Goal: Task Accomplishment & Management: Manage account settings

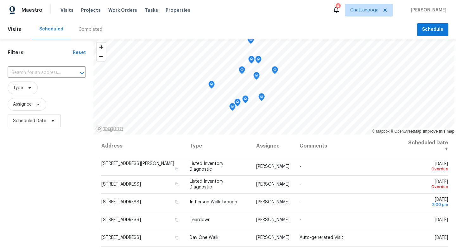
click at [176, 14] on div "Visits Projects Work Orders Tasks Properties" at bounding box center [130, 10] width 138 height 13
click at [170, 9] on span "Properties" at bounding box center [178, 10] width 25 height 6
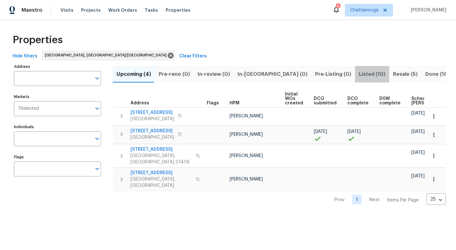
click at [359, 72] on span "Listed (10)" at bounding box center [372, 74] width 27 height 9
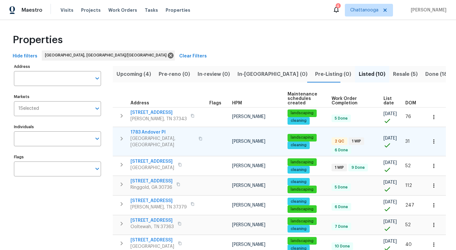
click at [146, 131] on span "1783 Andover Pl" at bounding box center [163, 132] width 64 height 6
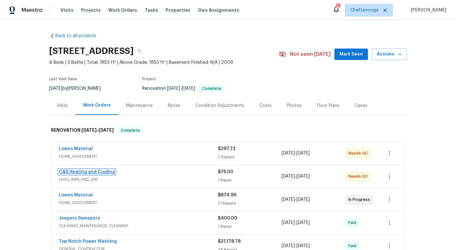
click at [105, 171] on link "C&S Heating and Cooling" at bounding box center [87, 172] width 56 height 4
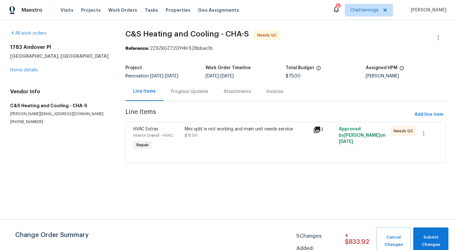
click at [192, 93] on div "Progress Updates" at bounding box center [189, 91] width 37 height 6
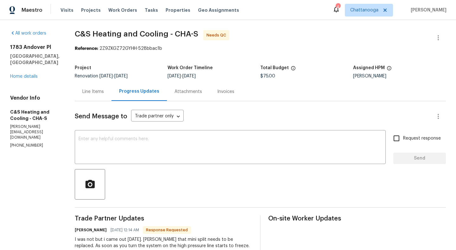
click at [280, 50] on div "Reference: 2Z9ZKGZ72GYHH-528bbac1b" at bounding box center [260, 48] width 371 height 6
click at [104, 92] on div "Line Items" at bounding box center [93, 91] width 22 height 6
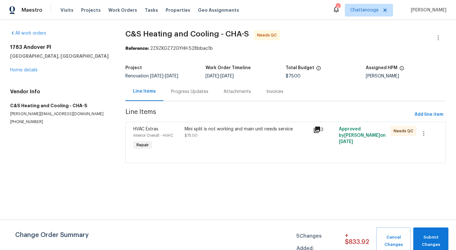
click at [251, 126] on div "Mini split is not working and main unit needs service" at bounding box center [247, 129] width 125 height 6
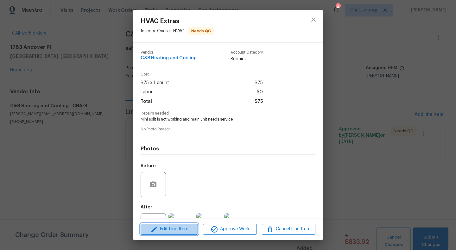
click at [168, 230] on span "Edit Line Item" at bounding box center [170, 229] width 54 height 8
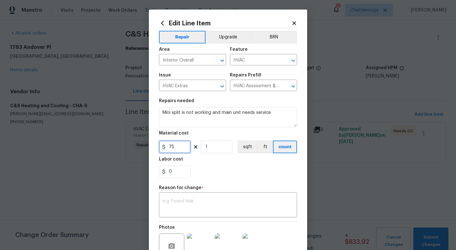
click at [177, 145] on input "75" at bounding box center [175, 146] width 32 height 13
type input "4225"
click at [200, 214] on div "x ​" at bounding box center [228, 205] width 138 height 23
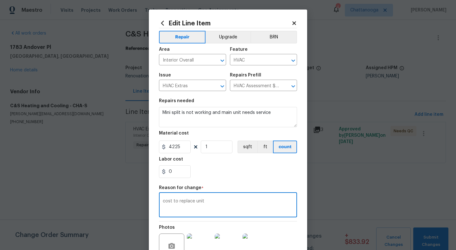
type textarea "cost to replace unit"
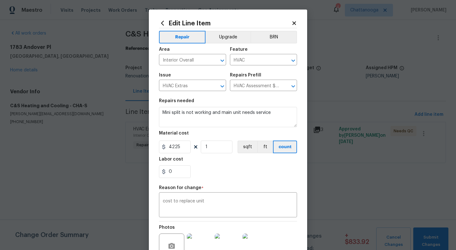
click at [234, 170] on div "0" at bounding box center [228, 171] width 138 height 13
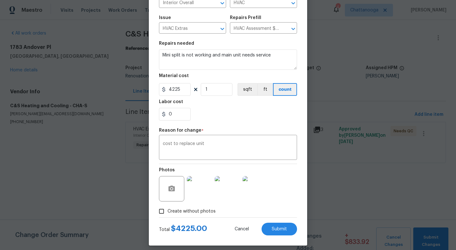
scroll to position [63, 0]
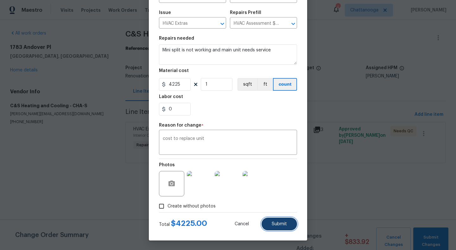
click at [280, 220] on button "Submit" at bounding box center [279, 223] width 35 height 13
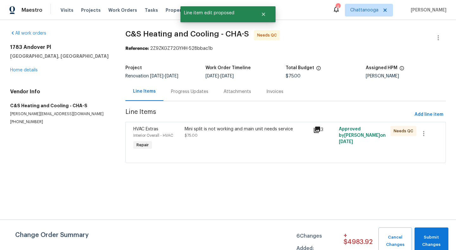
scroll to position [0, 0]
click at [432, 235] on span "Submit Changes" at bounding box center [432, 241] width 28 height 15
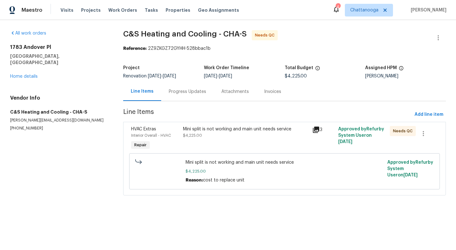
click at [258, 129] on div "Mini split is not working and main unit needs service" at bounding box center [246, 129] width 126 height 6
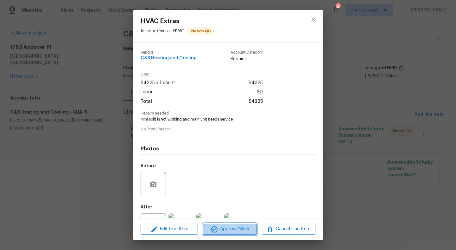
click at [228, 232] on span "Approve Work" at bounding box center [230, 229] width 50 height 8
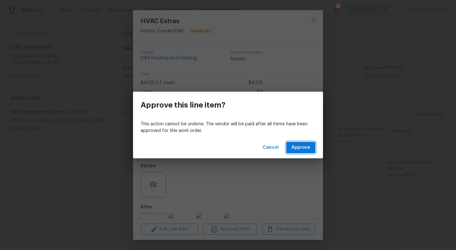
click at [305, 152] on button "Approve" at bounding box center [300, 148] width 29 height 12
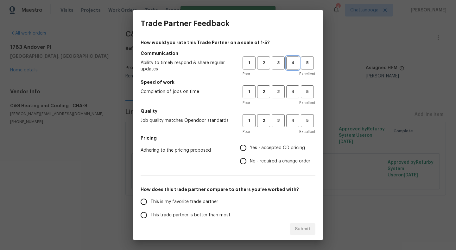
click at [291, 64] on span "4" at bounding box center [293, 62] width 12 height 7
click at [287, 89] on span "4" at bounding box center [293, 91] width 12 height 7
click at [286, 119] on div "1 2 3 4 5" at bounding box center [279, 120] width 73 height 13
click at [292, 122] on span "4" at bounding box center [293, 120] width 12 height 7
click at [259, 147] on span "Yes - accepted OD pricing" at bounding box center [277, 148] width 55 height 7
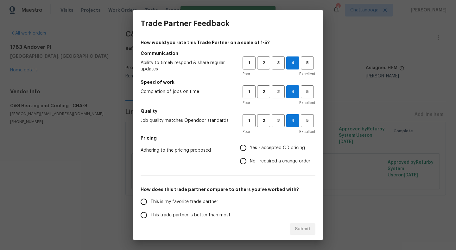
click at [250, 147] on input "Yes - accepted OD pricing" at bounding box center [243, 147] width 13 height 13
radio input "true"
click at [184, 202] on span "This is my favorite trade partner" at bounding box center [185, 201] width 68 height 7
click at [151, 202] on input "This is my favorite trade partner" at bounding box center [143, 201] width 13 height 13
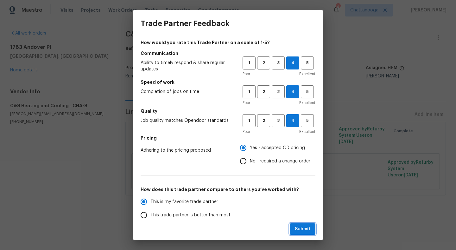
click at [303, 225] on span "Submit" at bounding box center [303, 229] width 16 height 8
radio input "true"
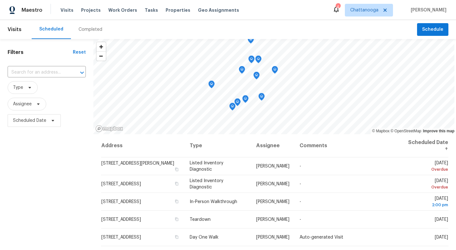
click at [61, 4] on div "Visits Projects Work Orders Tasks Properties Geo Assignments" at bounding box center [154, 10] width 186 height 13
click at [64, 10] on span "Visits" at bounding box center [67, 10] width 13 height 6
click at [380, 15] on span "Chattanooga" at bounding box center [369, 10] width 48 height 13
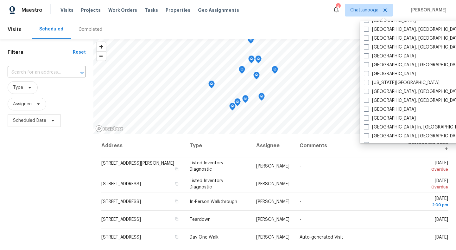
scroll to position [189, 0]
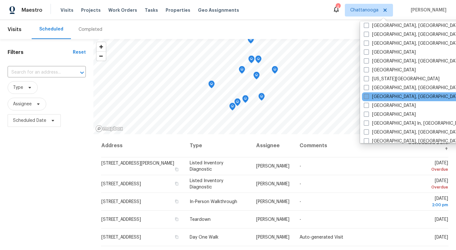
click at [367, 95] on span at bounding box center [366, 96] width 5 height 5
click at [367, 95] on input "[GEOGRAPHIC_DATA], [GEOGRAPHIC_DATA]" at bounding box center [366, 95] width 4 height 4
checkbox input "true"
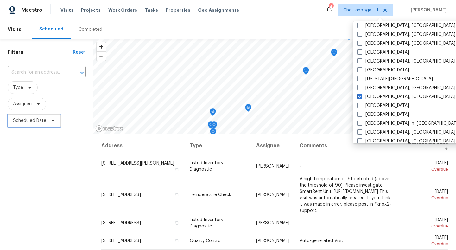
click at [46, 120] on span "Scheduled Date" at bounding box center [34, 120] width 53 height 13
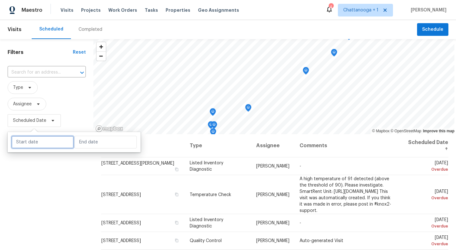
click at [47, 144] on input "text" at bounding box center [42, 142] width 62 height 13
select select "7"
select select "2025"
select select "8"
select select "2025"
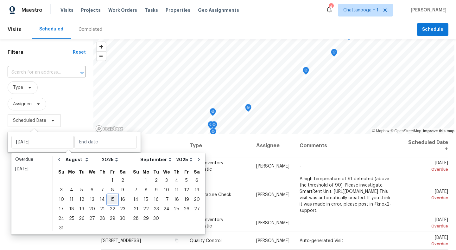
click at [112, 199] on div "15" at bounding box center [112, 199] width 10 height 9
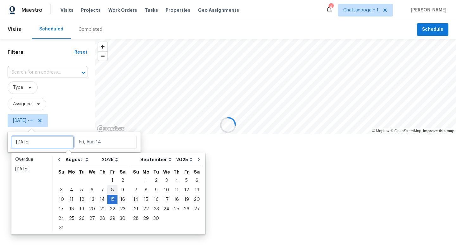
type input "[DATE]"
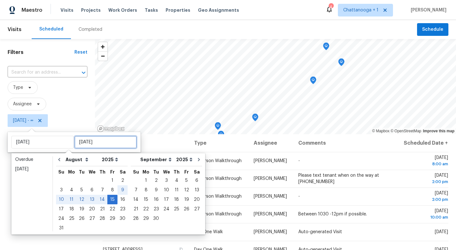
type input "[DATE]"
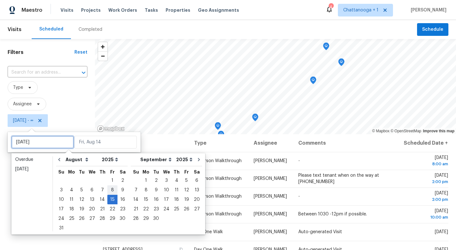
type input "[DATE]"
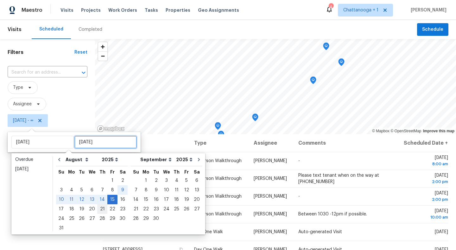
type input "[DATE]"
click at [108, 203] on div "15" at bounding box center [112, 199] width 10 height 9
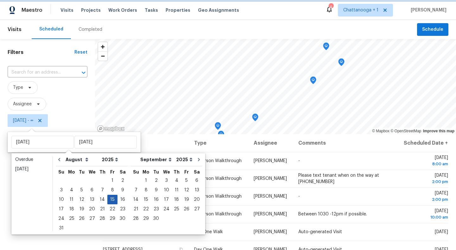
type input "[DATE]"
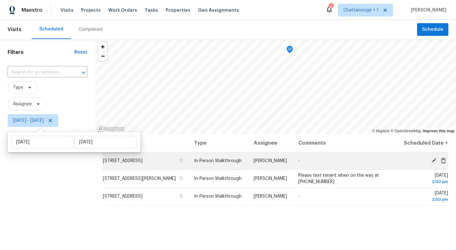
click at [434, 163] on icon at bounding box center [434, 160] width 6 height 6
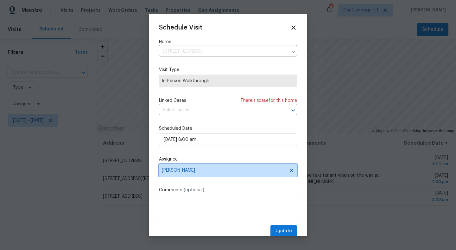
click at [200, 173] on span "[PERSON_NAME]" at bounding box center [228, 170] width 138 height 13
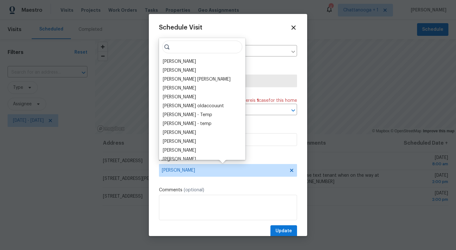
click at [187, 47] on input "search" at bounding box center [202, 47] width 80 height 13
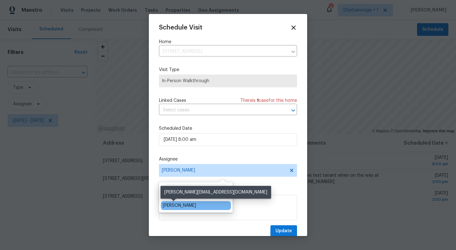
type input "cor"
click at [180, 206] on div "[PERSON_NAME]" at bounding box center [179, 205] width 33 height 6
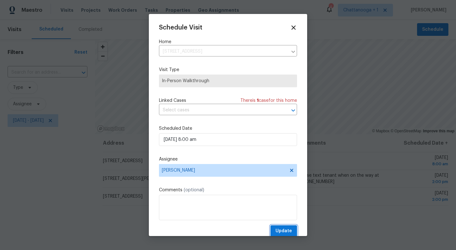
click at [287, 228] on span "Update" at bounding box center [284, 231] width 16 height 8
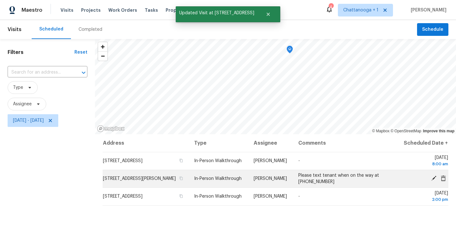
click at [434, 179] on icon at bounding box center [434, 178] width 6 height 6
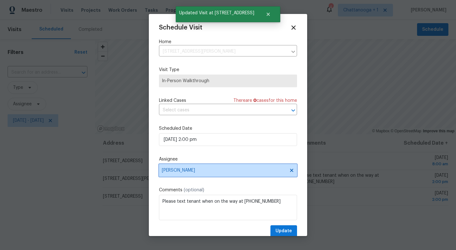
click at [196, 170] on span "[PERSON_NAME]" at bounding box center [224, 170] width 124 height 5
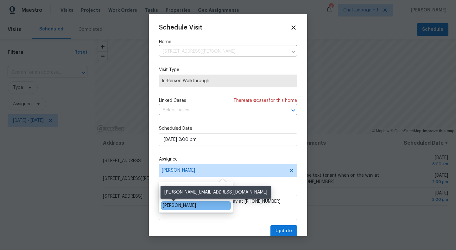
type input "[PERSON_NAME]"
click at [182, 208] on div "[PERSON_NAME]" at bounding box center [179, 205] width 33 height 6
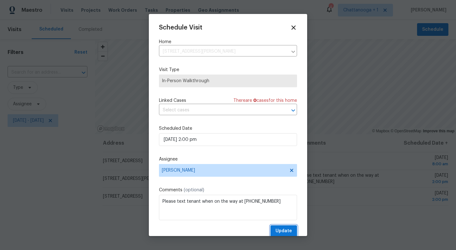
click at [285, 231] on span "Update" at bounding box center [284, 231] width 16 height 8
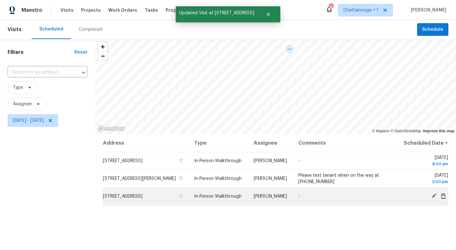
click at [435, 195] on icon at bounding box center [434, 195] width 5 height 5
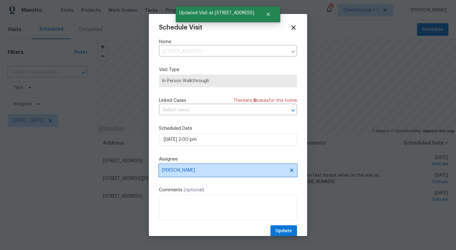
click at [195, 171] on span "[PERSON_NAME]" at bounding box center [224, 170] width 124 height 5
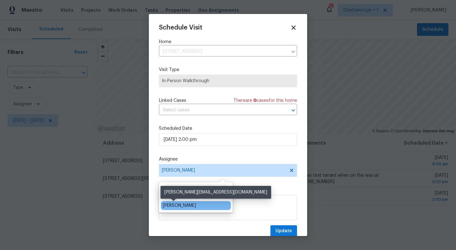
type input "[PERSON_NAME]"
click at [180, 206] on div "[PERSON_NAME]" at bounding box center [179, 205] width 33 height 6
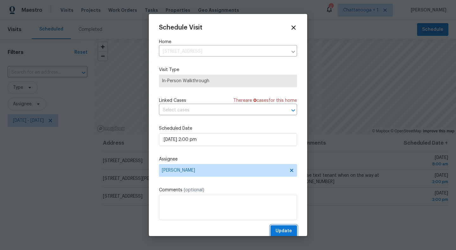
click at [280, 231] on span "Update" at bounding box center [284, 231] width 16 height 8
